Goal: Use online tool/utility: Utilize a website feature to perform a specific function

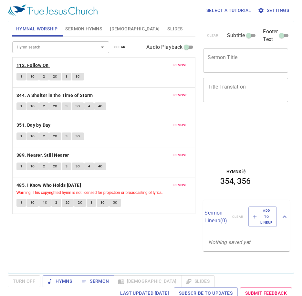
drag, startPoint x: 26, startPoint y: 62, endPoint x: 24, endPoint y: 66, distance: 4.9
click at [27, 62] on b "112. Follow On" at bounding box center [32, 65] width 32 height 8
click at [77, 225] on div "Hymn search Hymn search clear Audio Playback remove 112. Follow On 1 1C 2 2C 3 …" at bounding box center [104, 152] width 184 height 231
drag, startPoint x: 21, startPoint y: 78, endPoint x: 21, endPoint y: 83, distance: 5.2
click at [21, 77] on span "1" at bounding box center [21, 77] width 2 height 6
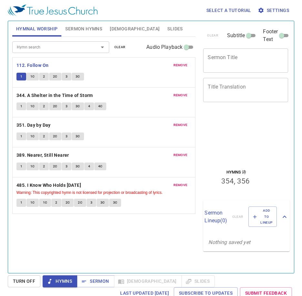
click at [27, 236] on div "Hymn search Hymn search clear Audio Playback remove 112. Follow On 1 1C 2 2C 3 …" at bounding box center [104, 152] width 184 height 231
click at [48, 230] on div "Hymn search Hymn search clear Audio Playback remove 112. Follow On 1 1C 2 2C 3 …" at bounding box center [104, 152] width 184 height 231
click at [36, 234] on div "Hymn search Hymn search clear Audio Playback remove 112. Follow On 1 1C 2 2C 3 …" at bounding box center [104, 152] width 184 height 231
click at [44, 239] on div "Hymn search Hymn search clear Audio Playback remove 112. Follow On 1 1C 2 2C 3 …" at bounding box center [104, 152] width 184 height 231
click at [18, 78] on button "1" at bounding box center [21, 77] width 10 height 8
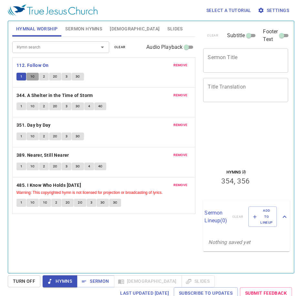
click at [30, 76] on span "1C" at bounding box center [32, 77] width 5 height 6
click at [44, 77] on span "2" at bounding box center [44, 77] width 2 height 6
click at [57, 75] on span "2C" at bounding box center [55, 77] width 5 height 6
click at [67, 77] on span "3" at bounding box center [67, 77] width 2 height 6
click at [78, 75] on span "3C" at bounding box center [78, 77] width 5 height 6
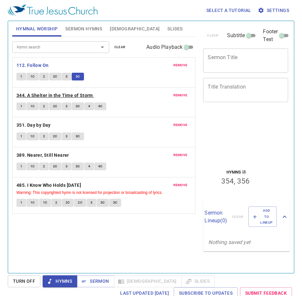
click at [38, 97] on b "344. A Shelter in the Time of Storm" at bounding box center [54, 95] width 77 height 8
drag, startPoint x: 23, startPoint y: 109, endPoint x: 105, endPoint y: 125, distance: 83.7
click at [23, 109] on button "1" at bounding box center [21, 106] width 10 height 8
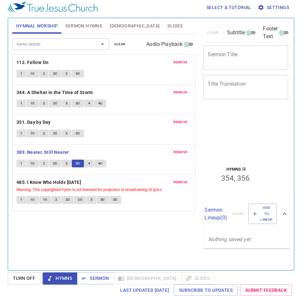
scroll to position [3, 0]
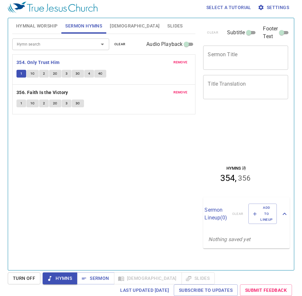
scroll to position [3, 0]
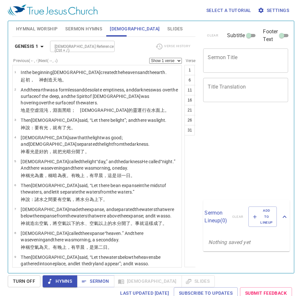
scroll to position [3, 0]
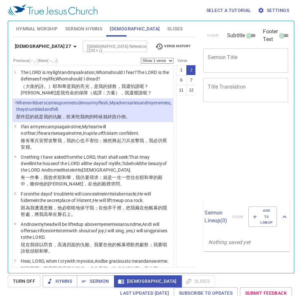
select select "2"
select select "3"
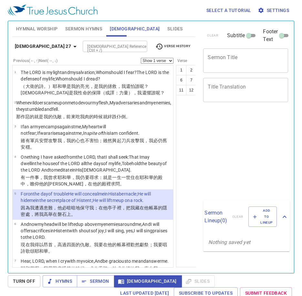
select select "5"
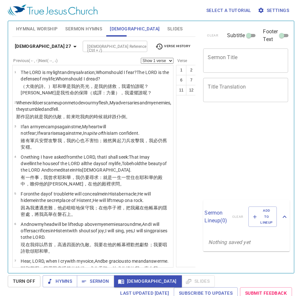
select select "8"
select select "10"
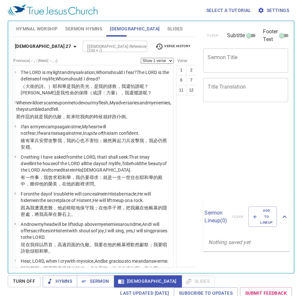
select select "13"
select select "14"
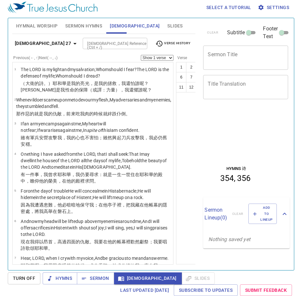
scroll to position [268, 0]
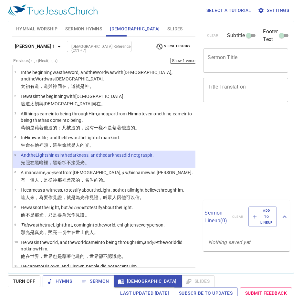
select select "5"
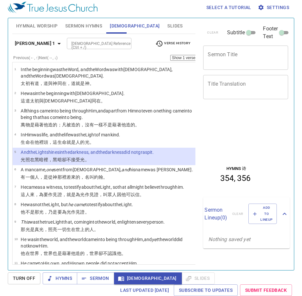
scroll to position [9, 0]
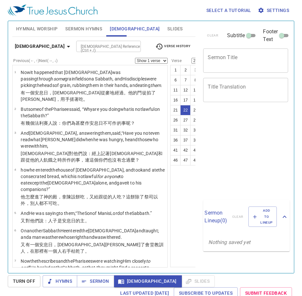
select select "22"
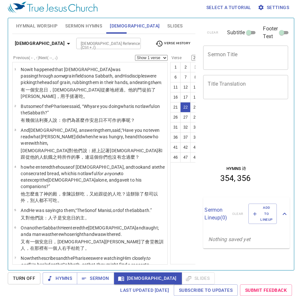
scroll to position [649, 0]
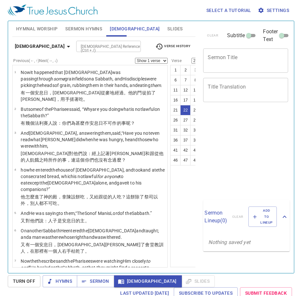
select select "22"
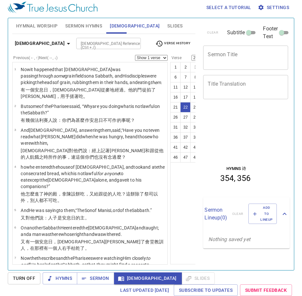
scroll to position [649, 0]
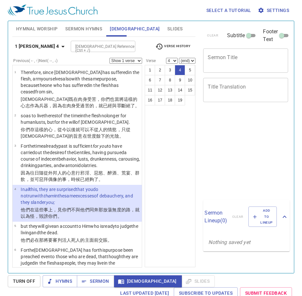
select select "4"
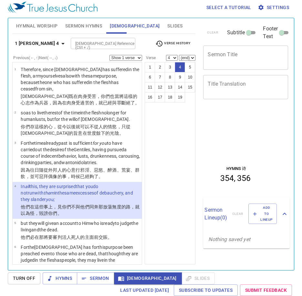
scroll to position [31, 0]
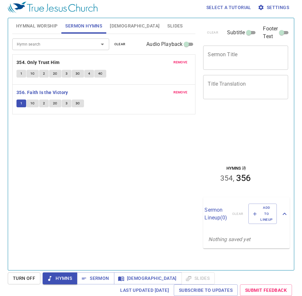
scroll to position [3, 0]
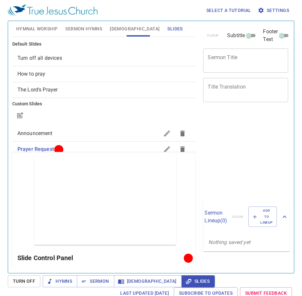
scroll to position [3, 0]
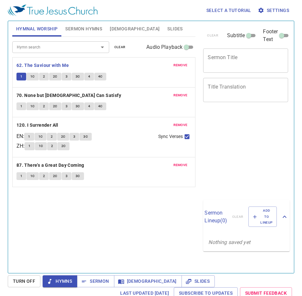
scroll to position [3, 0]
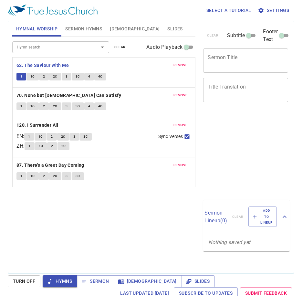
scroll to position [3, 0]
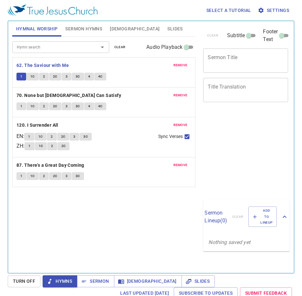
scroll to position [3, 0]
